Goal: Task Accomplishment & Management: Manage account settings

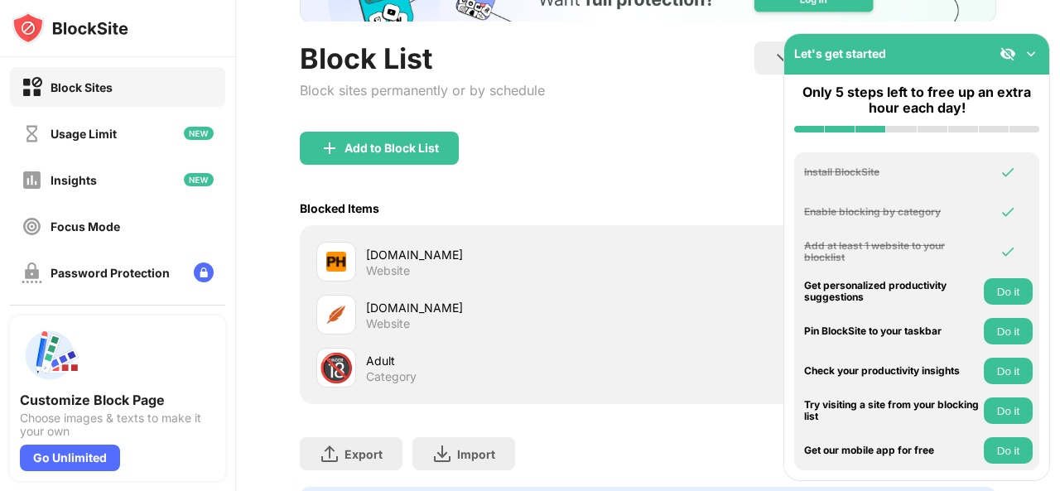
scroll to position [227, 0]
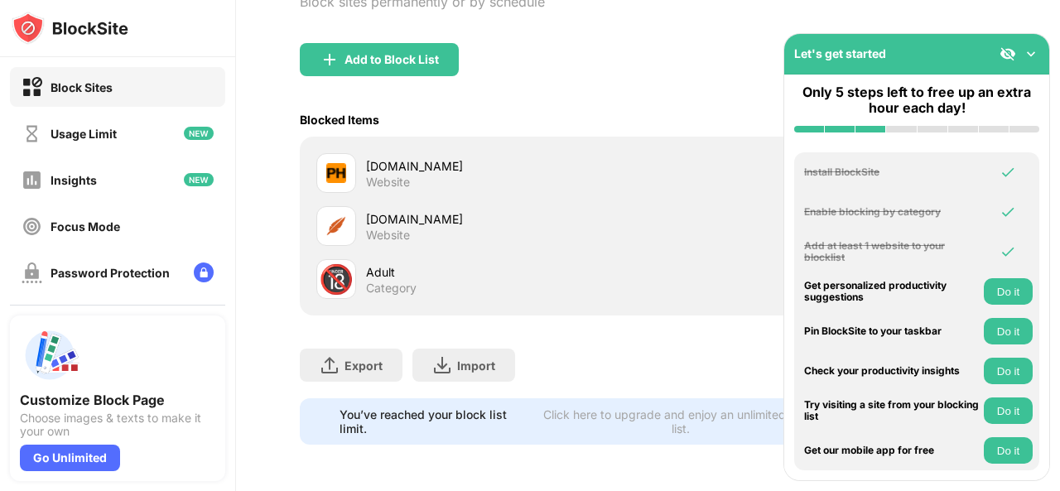
click at [396, 281] on div "Category" at bounding box center [391, 288] width 51 height 15
click at [319, 267] on div "🔞" at bounding box center [336, 280] width 35 height 34
click at [330, 263] on div "🔞" at bounding box center [336, 280] width 35 height 34
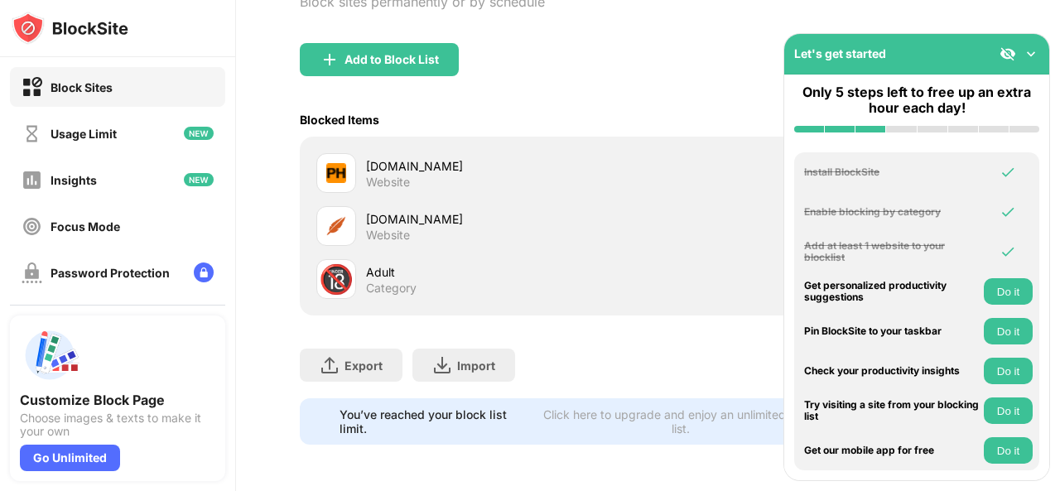
click at [330, 263] on div "🔞" at bounding box center [336, 280] width 35 height 34
click at [1027, 60] on img at bounding box center [1031, 54] width 17 height 17
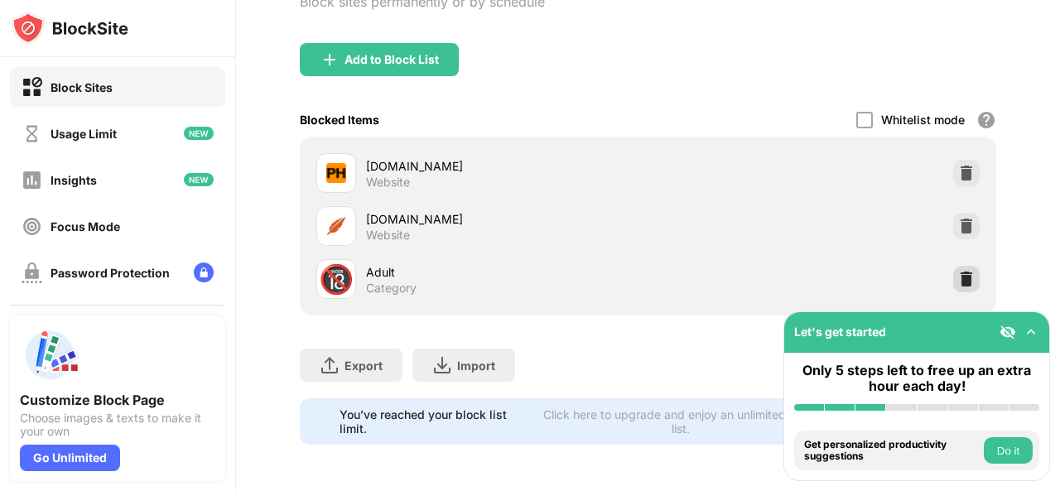
click at [954, 266] on div at bounding box center [967, 279] width 27 height 27
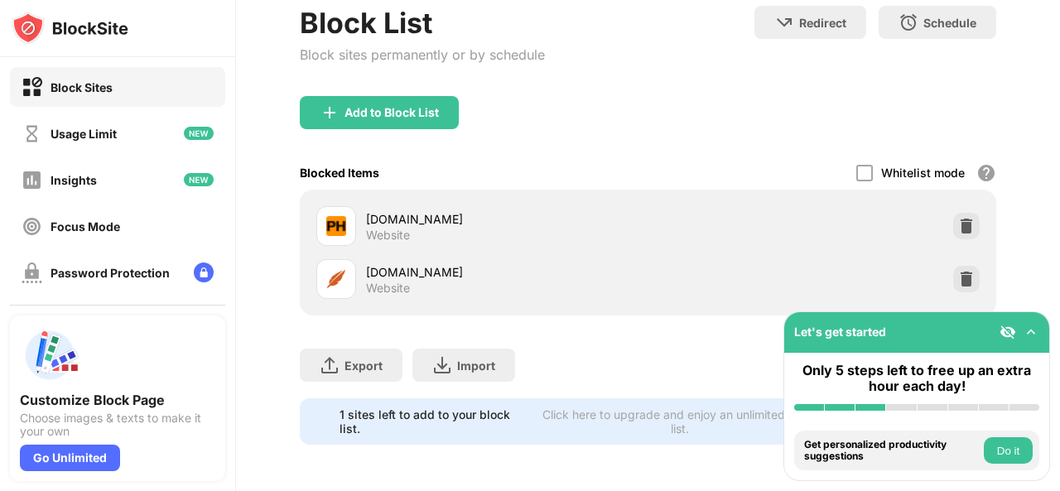
scroll to position [174, 12]
click at [954, 266] on div at bounding box center [967, 279] width 27 height 27
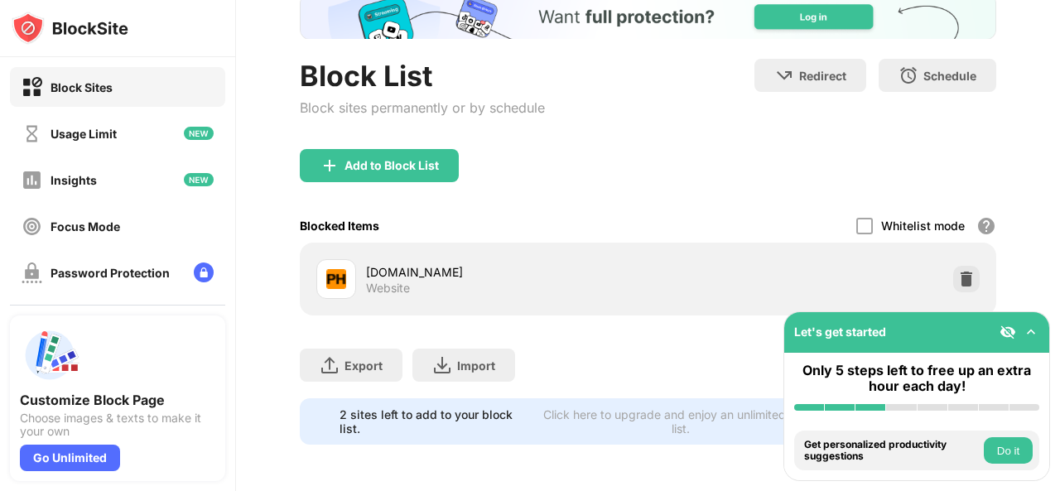
scroll to position [121, 12]
click at [959, 271] on img at bounding box center [967, 279] width 17 height 17
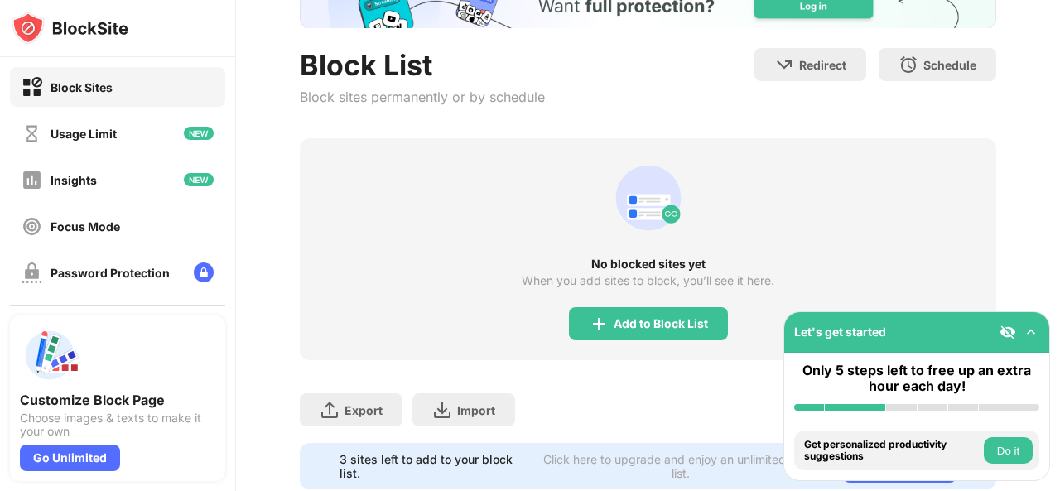
scroll to position [177, 12]
